Goal: Task Accomplishment & Management: Use online tool/utility

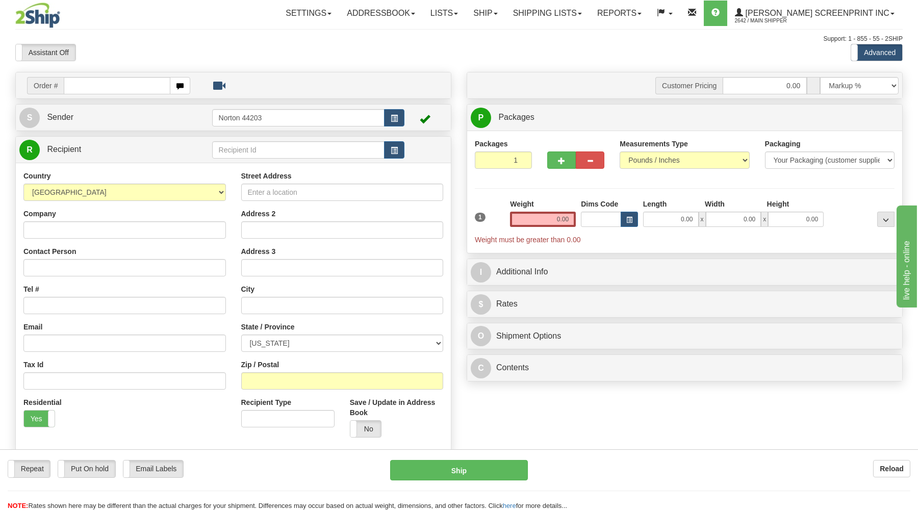
type input "28.60"
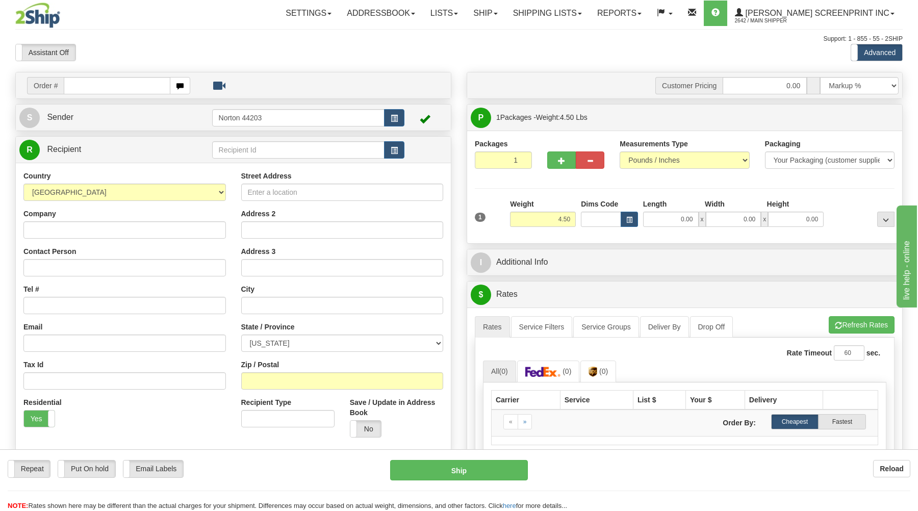
type input "0.00"
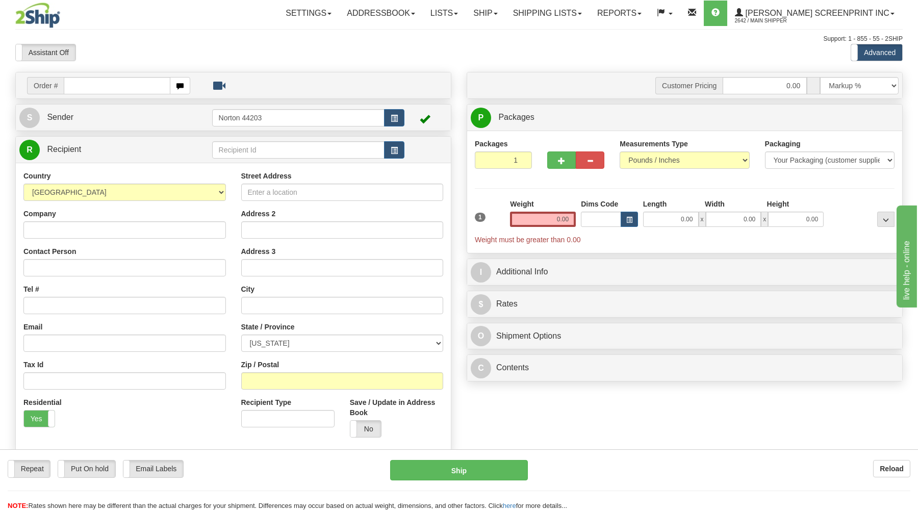
type input "10.35"
